Goal: Register for event/course

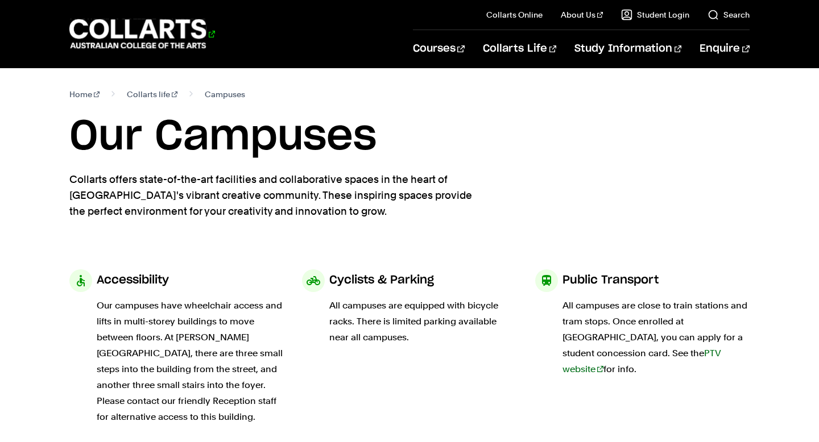
click at [129, 28] on 1 "Go to homepage" at bounding box center [137, 34] width 137 height 30
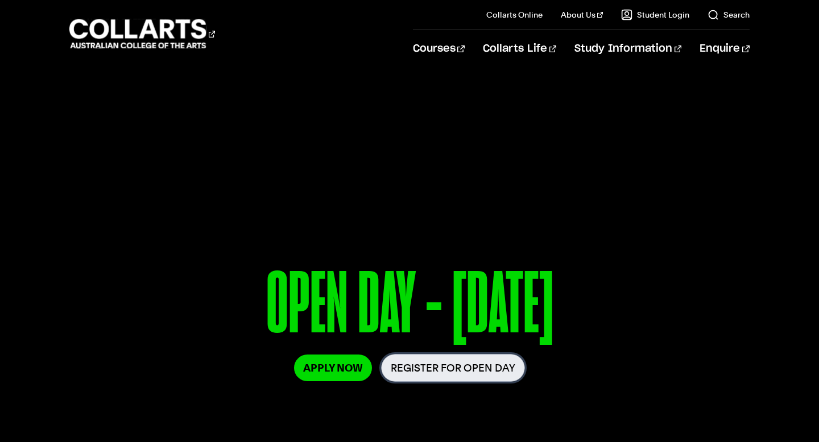
click at [431, 360] on link "Register for Open Day" at bounding box center [453, 368] width 144 height 28
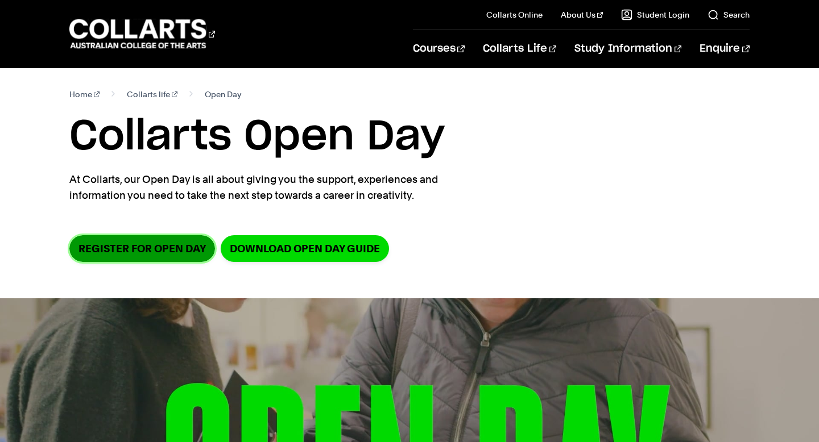
click at [175, 252] on link "Register for Open Day" at bounding box center [142, 248] width 146 height 27
